Goal: Find specific page/section: Find specific page/section

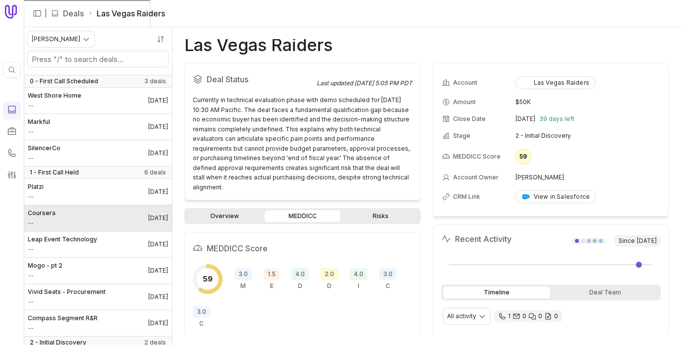
click at [63, 215] on link "Coursera -- [DATE]" at bounding box center [98, 218] width 148 height 26
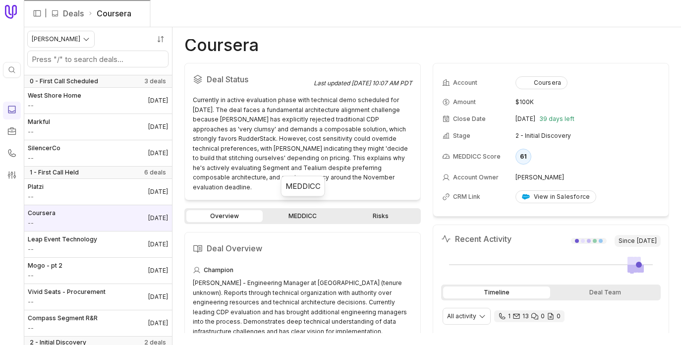
click at [287, 210] on link "MEDDICC" at bounding box center [303, 216] width 76 height 12
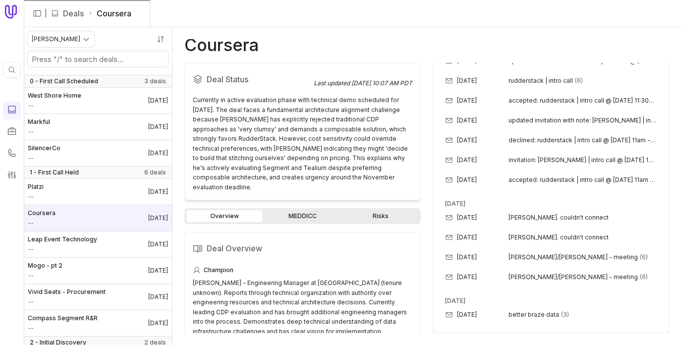
click at [311, 220] on div "Overview MEDDICC Risks Deal Overview Champion [PERSON_NAME] - Engineering Manag…" at bounding box center [302, 270] width 236 height 125
click at [297, 196] on div "Deal Status Last updated [DATE] 10:07 AM PDT Currently in active evaluation pha…" at bounding box center [302, 198] width 236 height 270
click at [297, 210] on link "MEDDICC" at bounding box center [303, 216] width 76 height 12
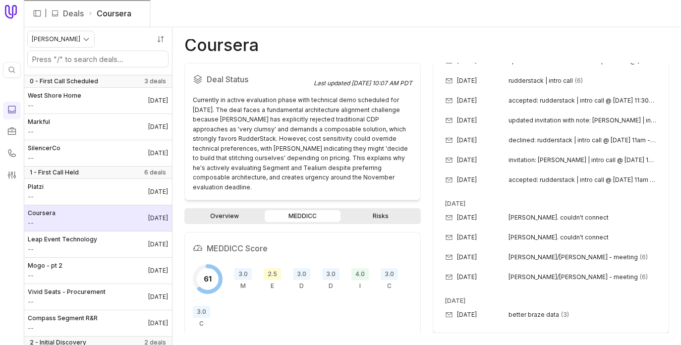
click at [59, 212] on link "Coursera -- [DATE]" at bounding box center [98, 218] width 148 height 26
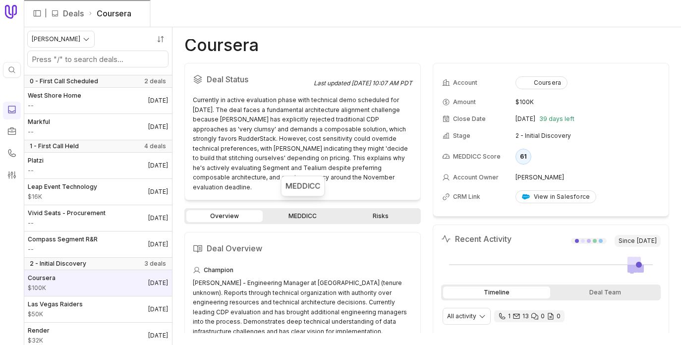
click at [279, 210] on link "MEDDICC" at bounding box center [303, 216] width 76 height 12
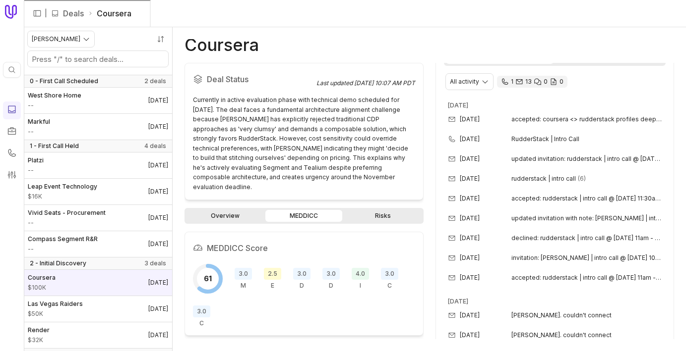
scroll to position [326, 0]
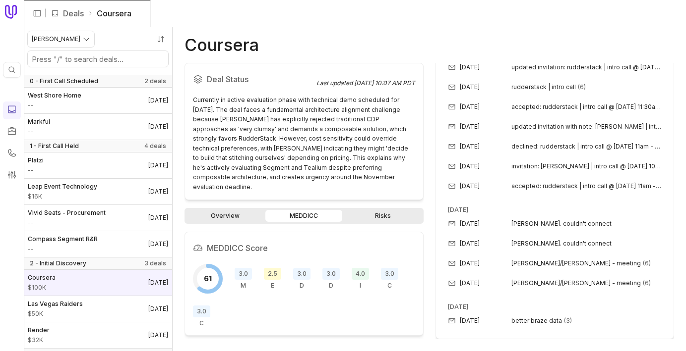
click at [277, 279] on div "2.5 E" at bounding box center [272, 279] width 17 height 22
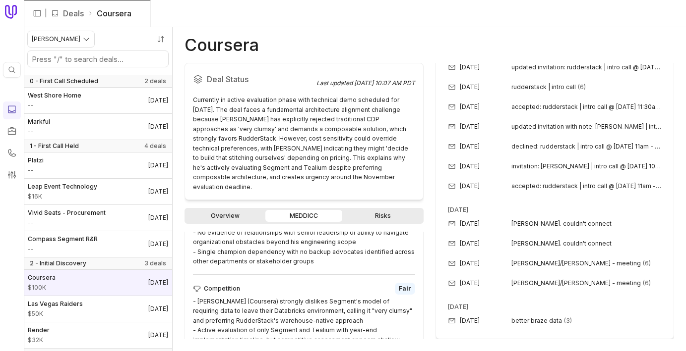
scroll to position [888, 0]
